Goal: Information Seeking & Learning: Learn about a topic

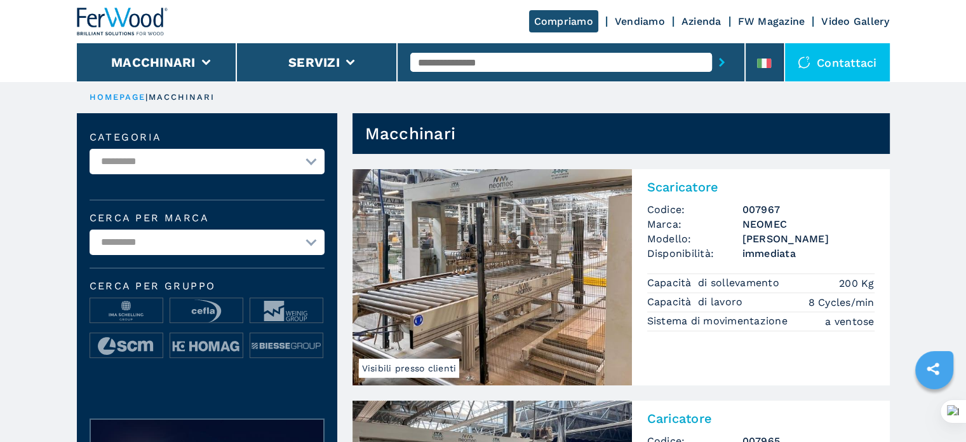
click at [490, 62] on input "text" at bounding box center [561, 62] width 302 height 19
type input "*****"
click at [712, 48] on button "submit-button" at bounding box center [722, 62] width 20 height 29
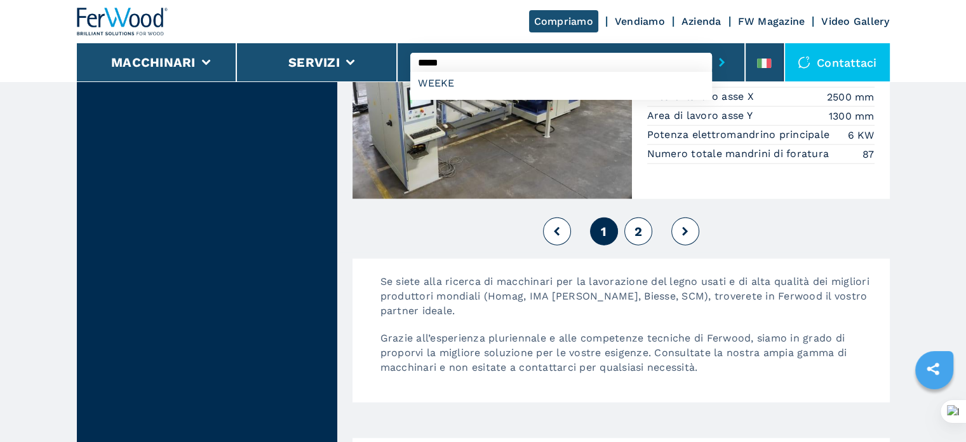
scroll to position [3177, 0]
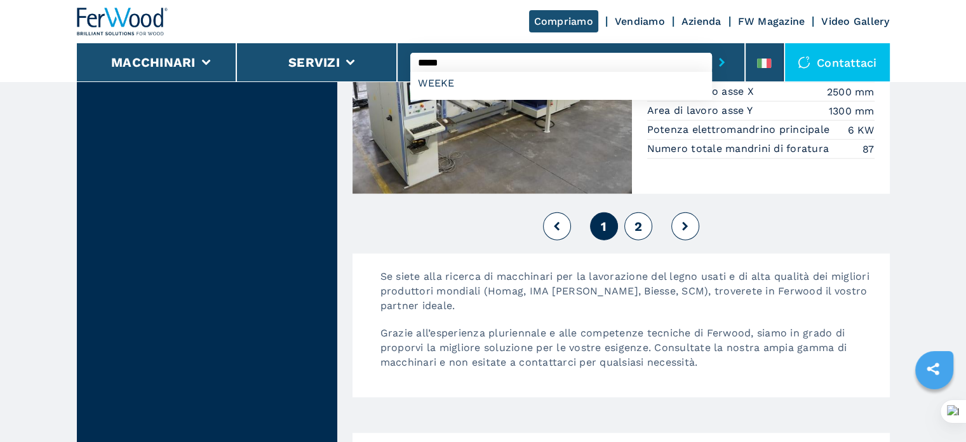
click at [642, 236] on button "2" at bounding box center [639, 226] width 28 height 28
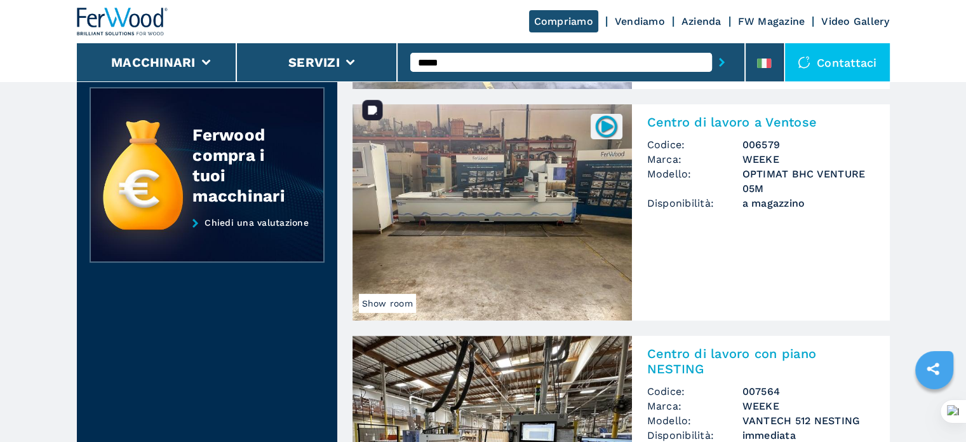
scroll to position [318, 0]
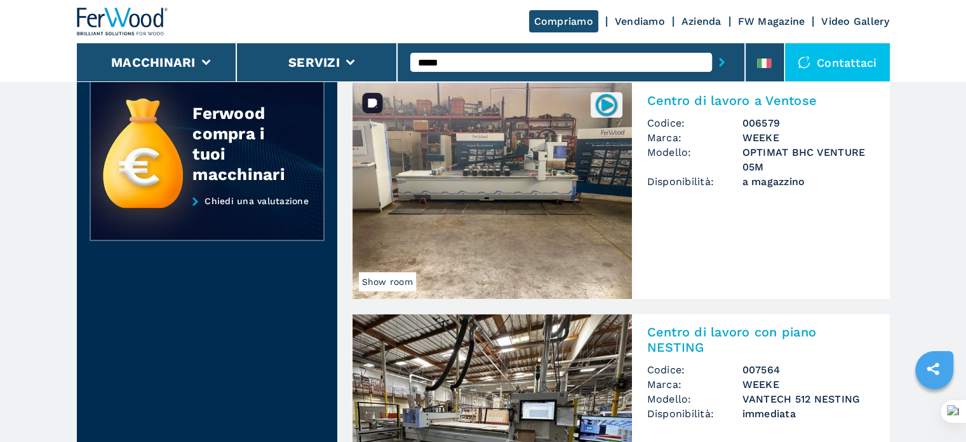
click at [536, 200] on img at bounding box center [493, 191] width 280 height 216
